Goal: Task Accomplishment & Management: Manage account settings

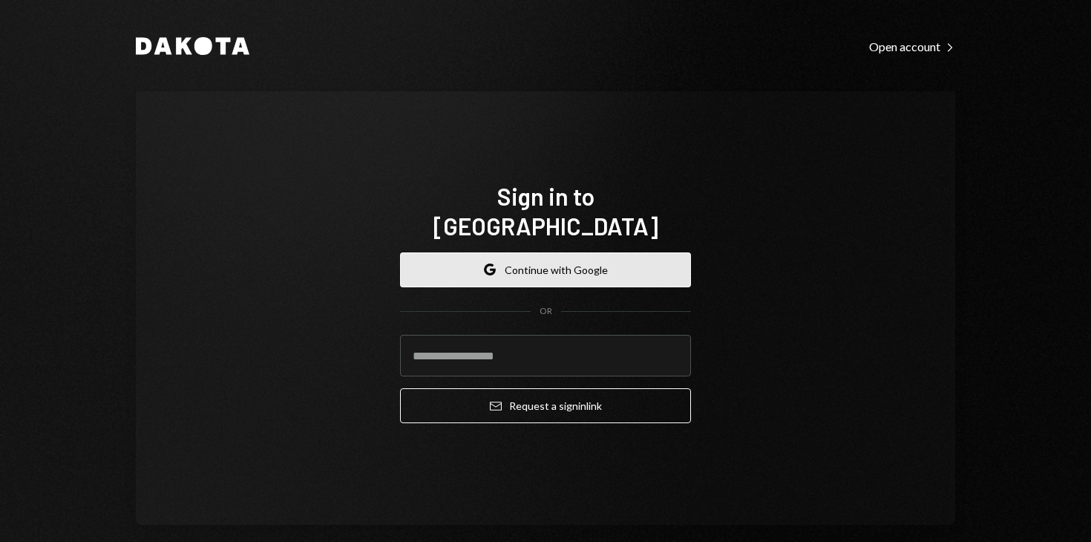
click at [545, 252] on button "Google Continue with Google" at bounding box center [545, 269] width 291 height 35
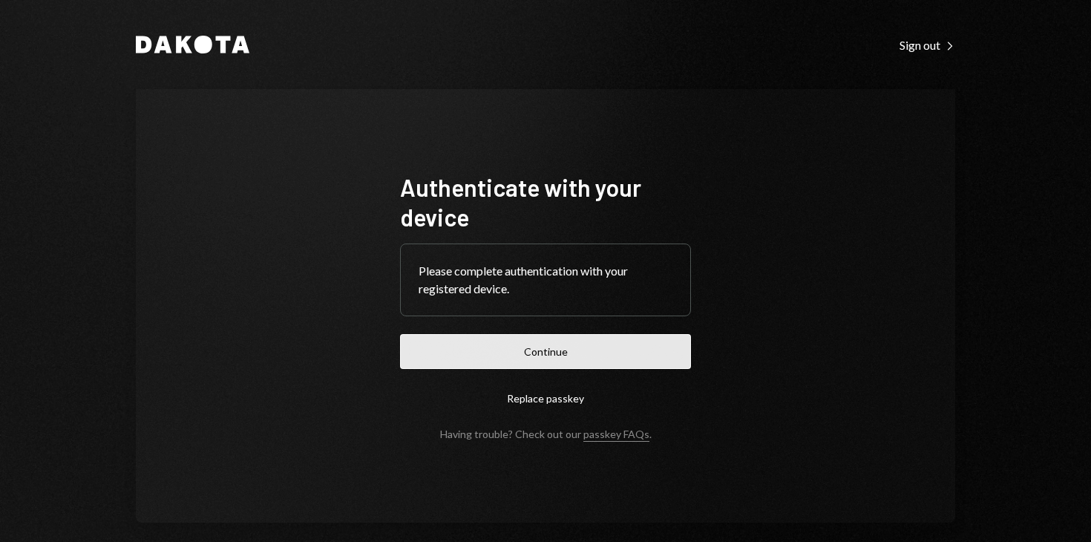
click at [560, 340] on button "Continue" at bounding box center [545, 351] width 291 height 35
